Goal: Information Seeking & Learning: Learn about a topic

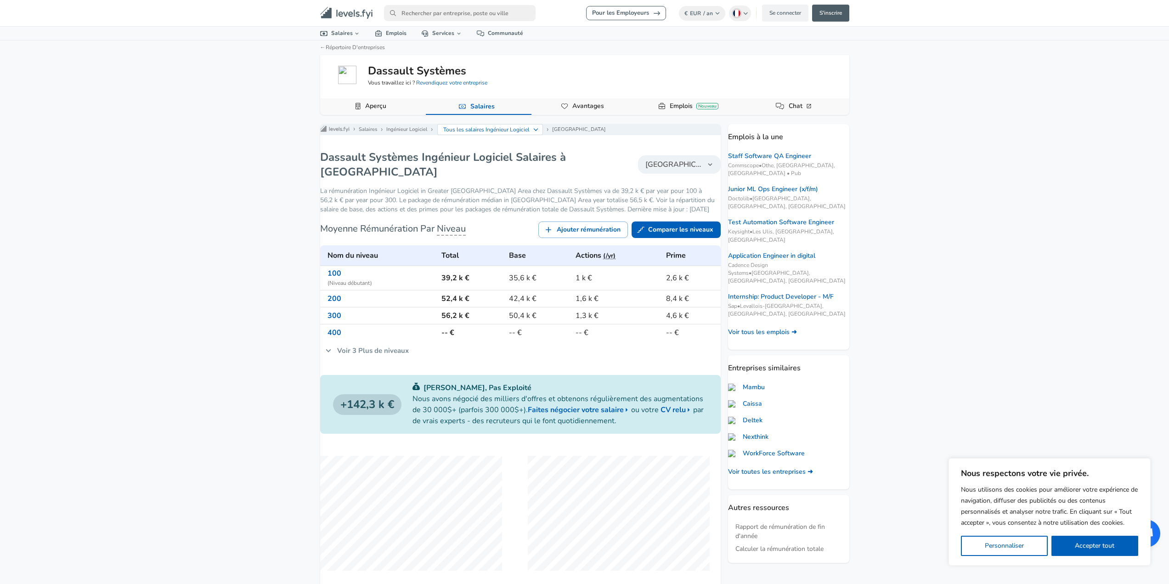
click at [679, 174] on button "[GEOGRAPHIC_DATA]" at bounding box center [679, 164] width 83 height 18
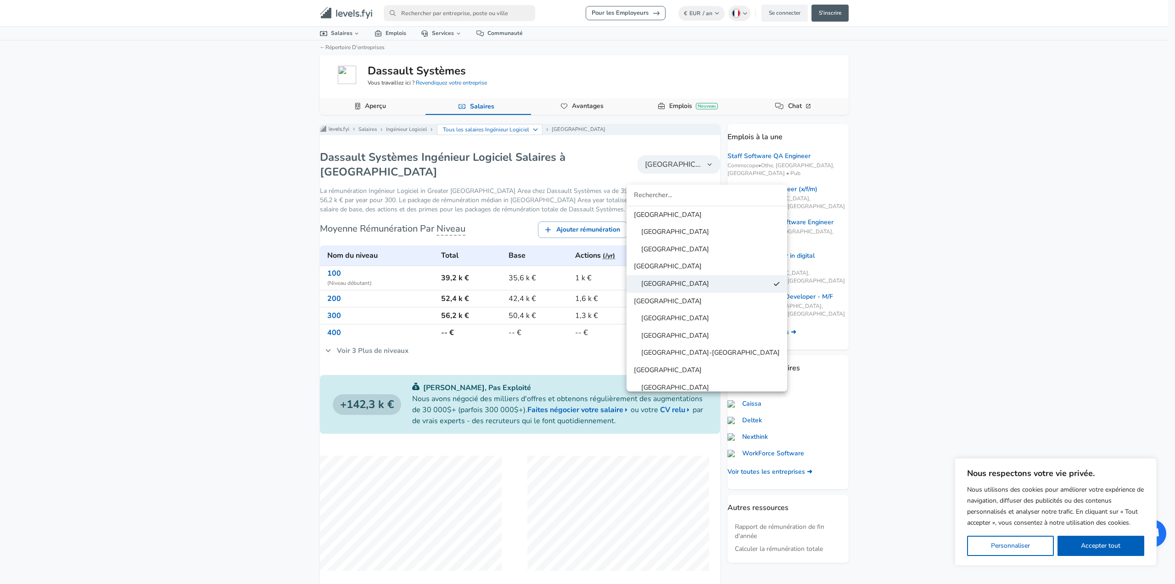
click at [676, 303] on link "[GEOGRAPHIC_DATA]" at bounding box center [707, 301] width 161 height 14
